Goal: Task Accomplishment & Management: Use online tool/utility

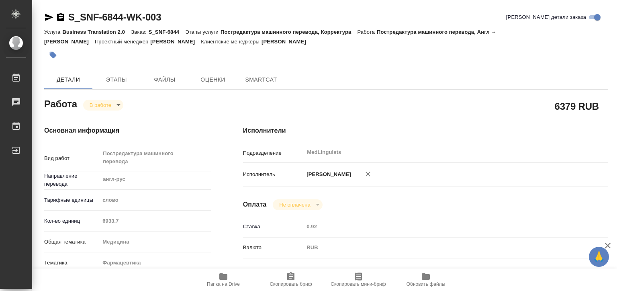
type textarea "x"
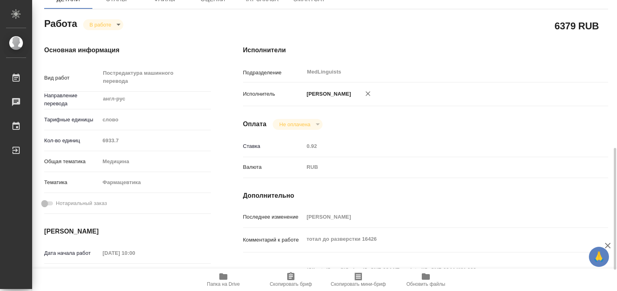
scroll to position [161, 0]
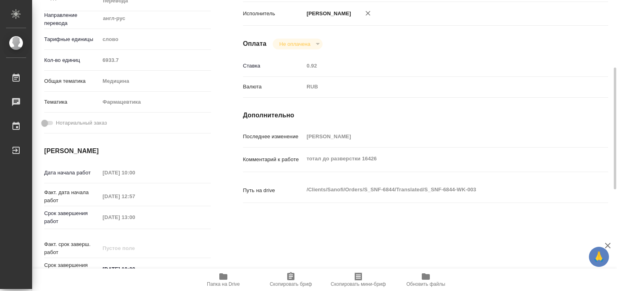
type textarea "x"
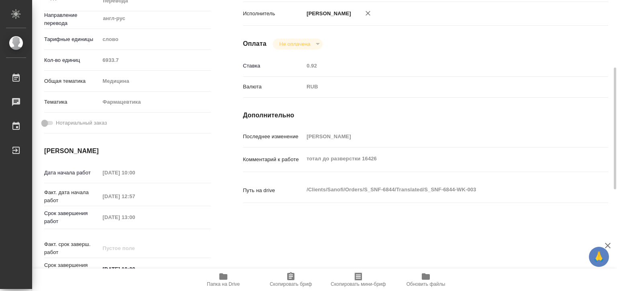
type textarea "x"
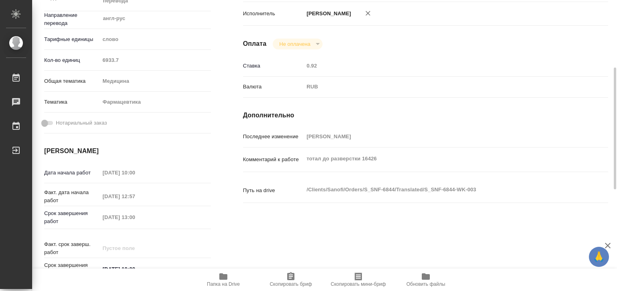
type textarea "x"
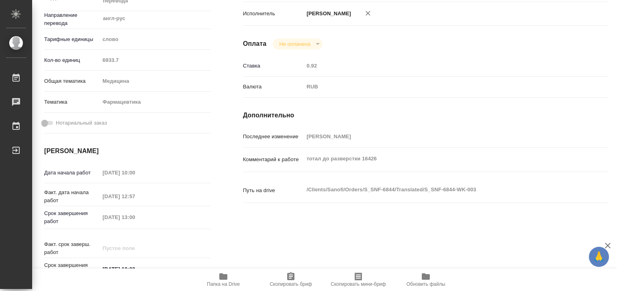
type textarea "x"
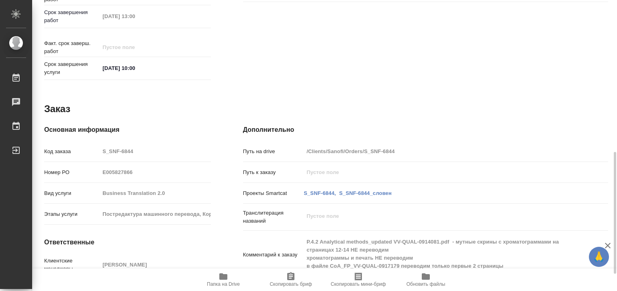
type textarea "x"
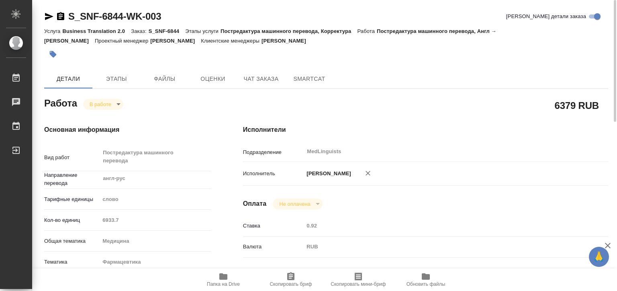
scroll to position [0, 0]
click at [233, 284] on span "Папка на Drive" at bounding box center [223, 284] width 33 height 6
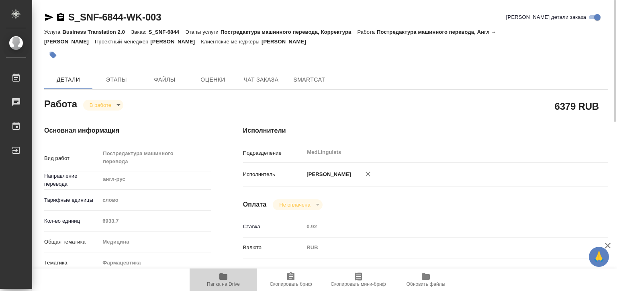
click at [215, 287] on button "Папка на Drive" at bounding box center [223, 279] width 67 height 22
click at [104, 102] on body "🙏 .cls-1 fill:#fff; AWATERA [PERSON_NAME] 0 Чаты График Выйти S_SNF-6844-WK-003…" at bounding box center [308, 145] width 617 height 291
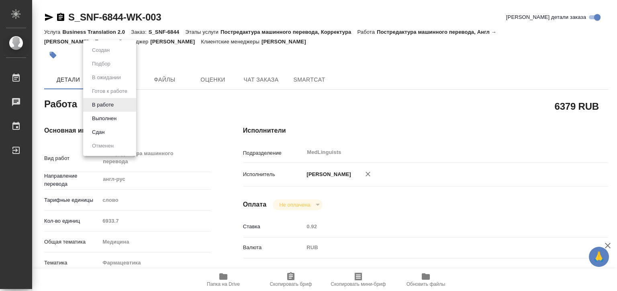
click at [111, 123] on li "Выполнен" at bounding box center [109, 119] width 53 height 14
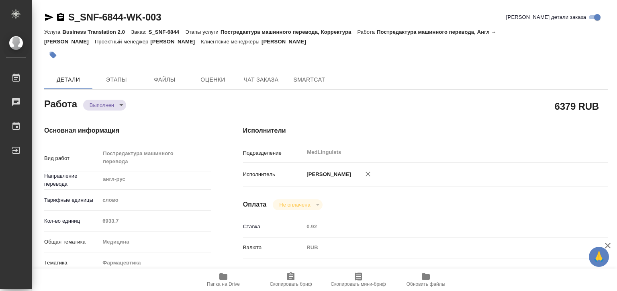
type textarea "x"
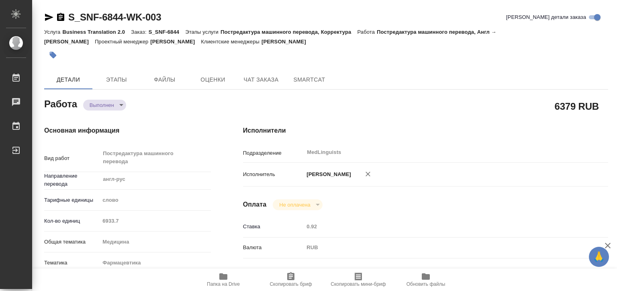
type textarea "x"
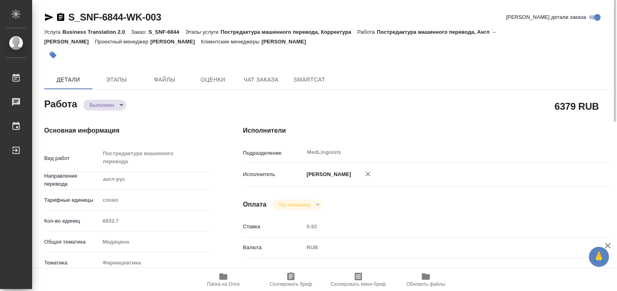
type textarea "x"
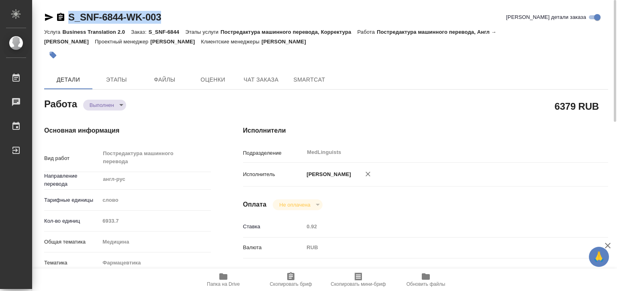
drag, startPoint x: 178, startPoint y: 19, endPoint x: 67, endPoint y: 20, distance: 110.5
click at [67, 20] on div "S_SNF-6844-WK-003 Кратко детали заказа" at bounding box center [326, 17] width 564 height 13
copy link "S_SNF-6844-WK-003"
